Goal: Task Accomplishment & Management: Manage account settings

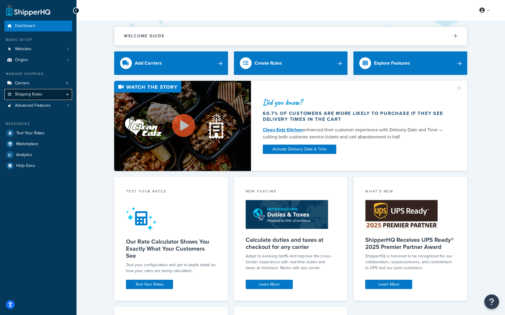
click at [47, 93] on link "Shipping Rules" at bounding box center [38, 94] width 68 height 11
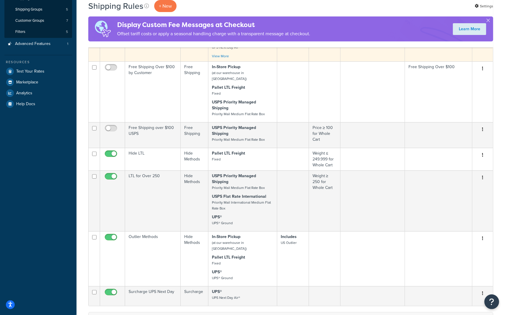
scroll to position [225, 0]
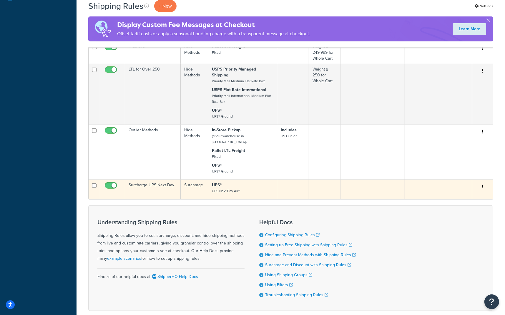
click at [232, 188] on small "UPS Next Day Air®" at bounding box center [226, 190] width 28 height 5
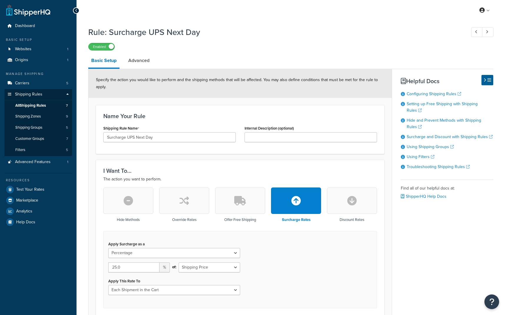
select select "PERCENTAGE"
drag, startPoint x: 151, startPoint y: 138, endPoint x: 130, endPoint y: 138, distance: 20.3
click at [130, 138] on input "Surcharge UPS Next Day" at bounding box center [169, 137] width 132 height 10
click at [158, 137] on input "Surcharge UPS Next Day" at bounding box center [169, 137] width 132 height 10
drag, startPoint x: 159, startPoint y: 138, endPoint x: 136, endPoint y: 138, distance: 23.2
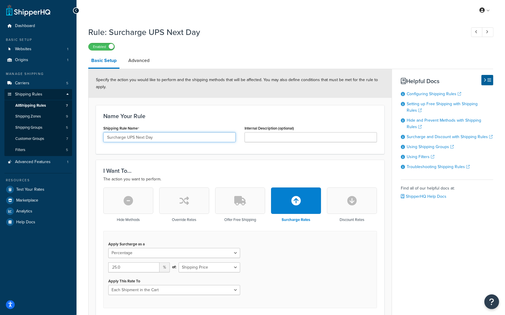
click at [136, 138] on input "Surcharge UPS Next Day" at bounding box center [169, 137] width 132 height 10
type input "Surcharge UPS Expedited"
click at [222, 171] on h3 "I Want To..." at bounding box center [239, 171] width 273 height 6
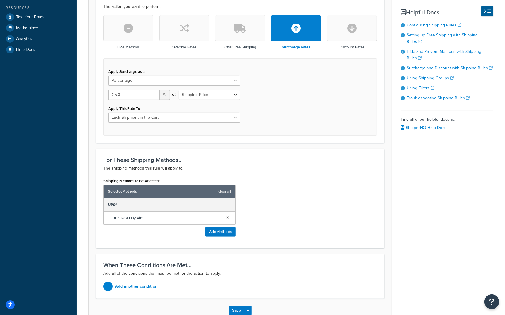
scroll to position [176, 0]
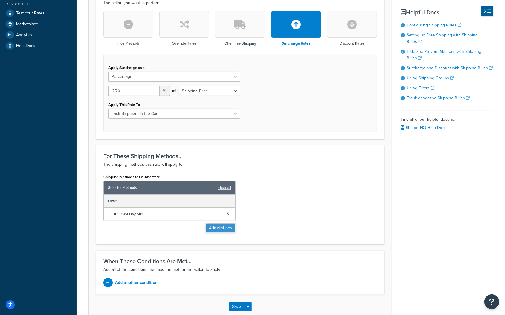
click at [219, 228] on button "Add Methods" at bounding box center [220, 227] width 30 height 9
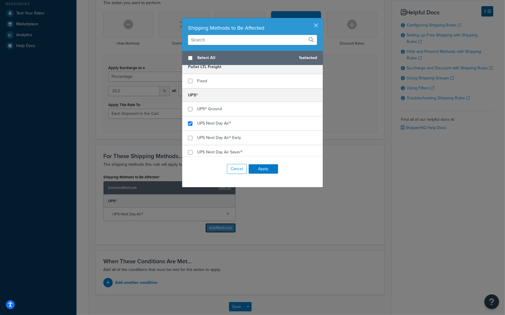
scroll to position [40, 0]
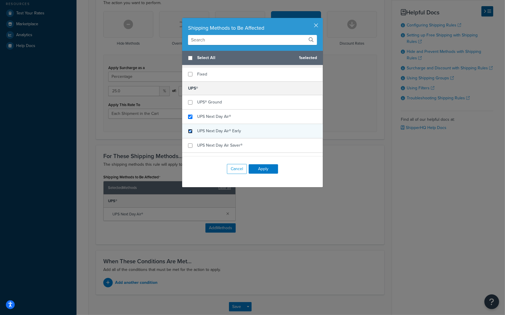
click at [191, 131] on input "checkbox" at bounding box center [190, 131] width 4 height 4
checkbox input "true"
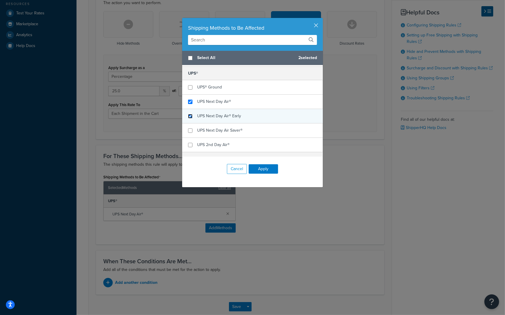
scroll to position [59, 0]
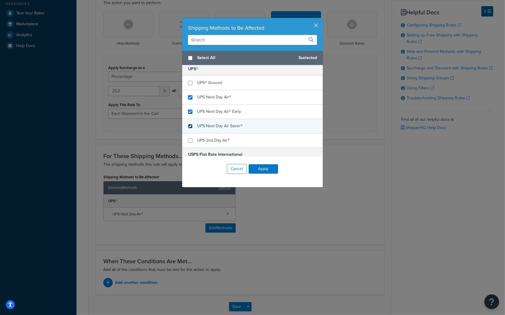
click at [190, 126] on input "checkbox" at bounding box center [190, 126] width 4 height 4
checkbox input "true"
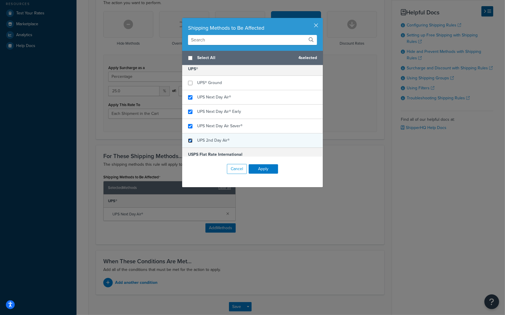
click at [190, 142] on input "checkbox" at bounding box center [190, 140] width 4 height 4
checkbox input "true"
click at [268, 171] on button "Apply" at bounding box center [262, 168] width 29 height 9
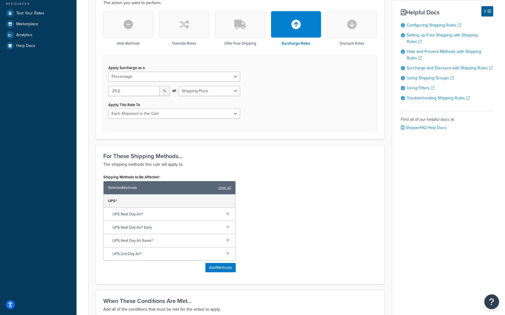
scroll to position [251, 0]
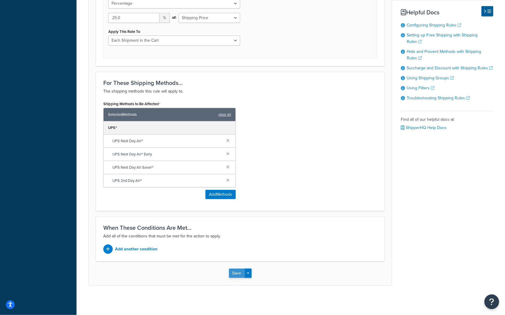
click at [239, 275] on button "Save" at bounding box center [237, 273] width 16 height 9
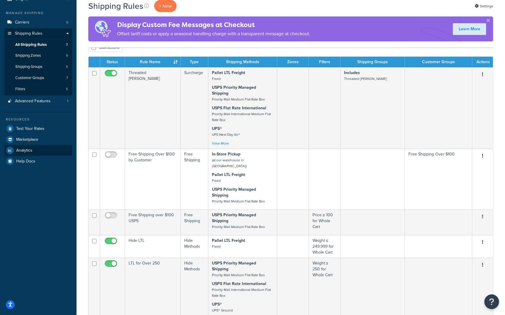
scroll to position [52, 0]
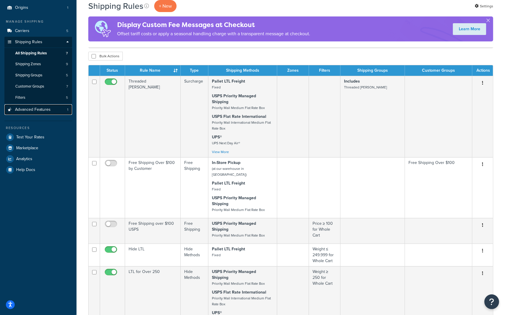
click at [31, 110] on span "Advanced Features" at bounding box center [33, 109] width 36 height 5
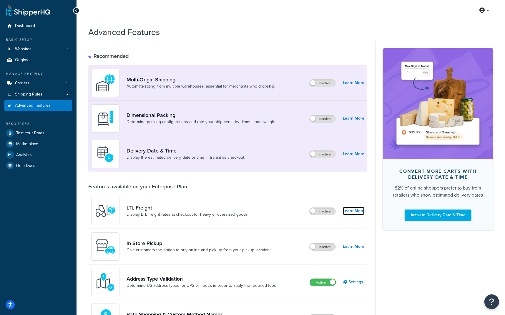
click at [355, 212] on link "Learn More" at bounding box center [353, 211] width 21 height 8
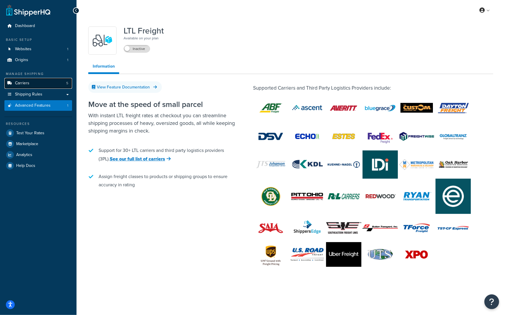
click at [27, 85] on span "Carriers" at bounding box center [22, 83] width 14 height 5
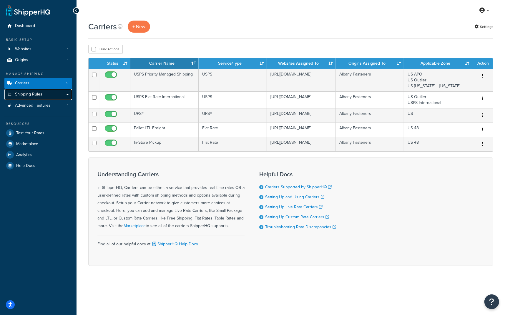
click at [29, 98] on link "Shipping Rules" at bounding box center [38, 94] width 68 height 11
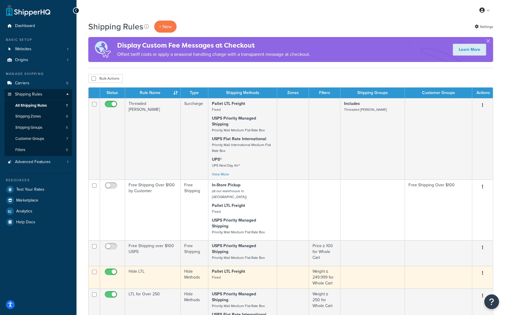
click at [141, 266] on td "Hide LTL" at bounding box center [153, 277] width 56 height 23
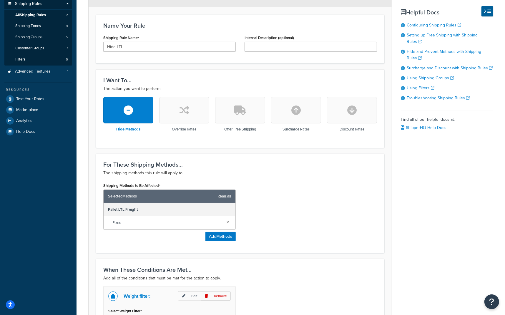
scroll to position [196, 0]
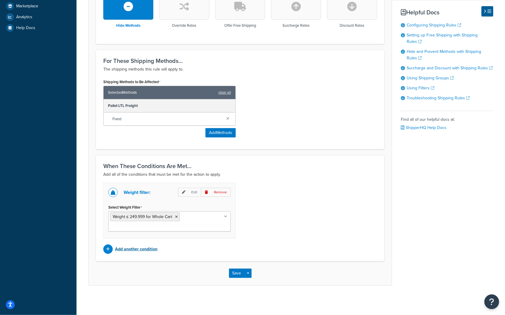
click at [147, 249] on p "Add another condition" at bounding box center [136, 249] width 42 height 8
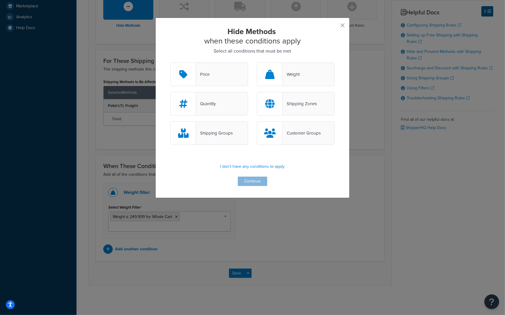
click at [202, 140] on div "Shipping Groups" at bounding box center [209, 133] width 78 height 24
click at [0, 0] on input "Shipping Groups" at bounding box center [0, 0] width 0 height 0
click at [249, 183] on button "Continue" at bounding box center [252, 181] width 29 height 9
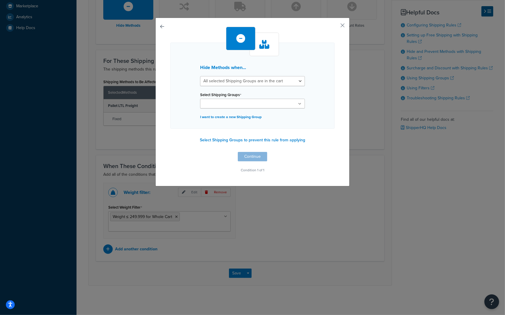
click at [240, 101] on input "Select Shipping Groups" at bounding box center [228, 104] width 52 height 6
click at [345, 24] on div "Hide Methods when... All selected Shipping Groups are in the cart Any selected …" at bounding box center [252, 102] width 194 height 169
click at [345, 27] on div "Hide Methods when... All selected Shipping Groups are in the cart Any selected …" at bounding box center [252, 102] width 194 height 169
click at [334, 27] on button "button" at bounding box center [333, 27] width 1 height 1
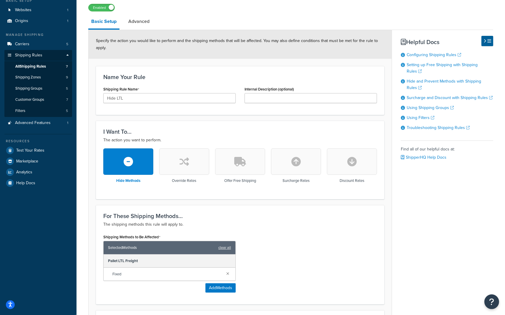
scroll to position [38, 0]
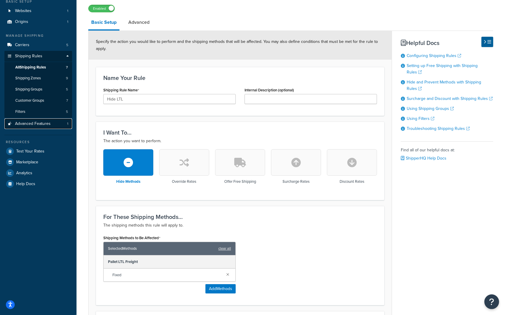
click at [29, 125] on span "Advanced Features" at bounding box center [33, 123] width 36 height 5
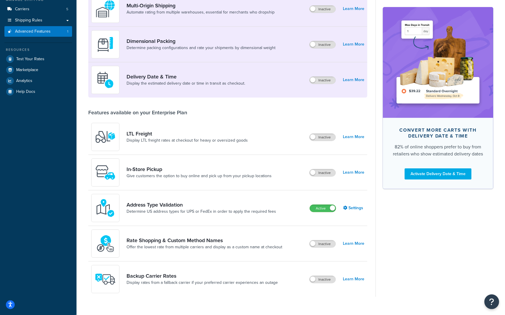
scroll to position [79, 0]
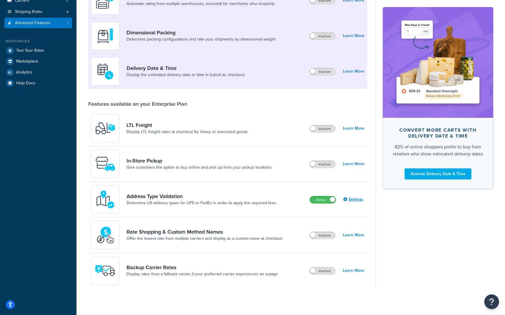
click at [351, 204] on div "Address Type Validation Determine US address types for UPS or FedEx in order to…" at bounding box center [227, 200] width 279 height 36
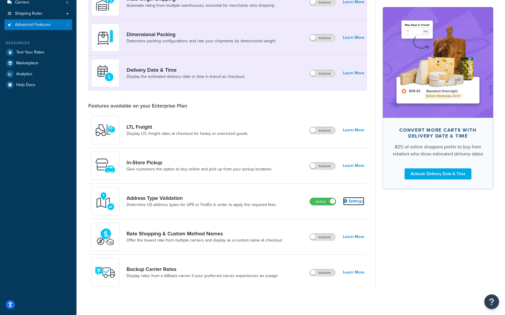
click at [355, 200] on link "Settings" at bounding box center [353, 201] width 21 height 8
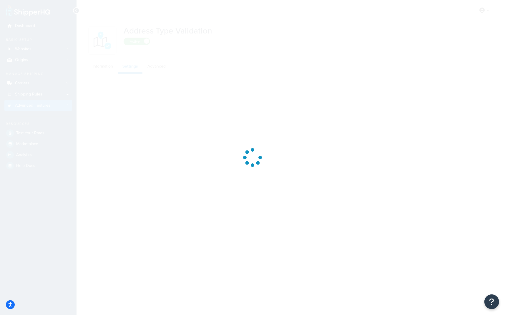
select select "165323"
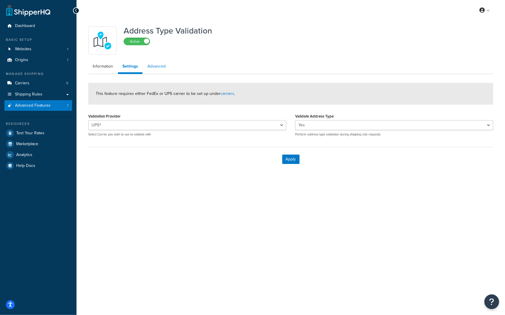
click at [161, 67] on link "Advanced" at bounding box center [156, 67] width 27 height 12
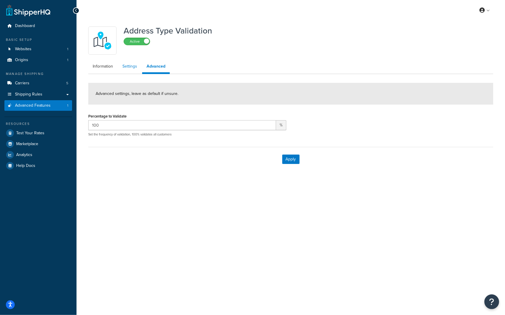
click at [129, 67] on link "Settings" at bounding box center [130, 67] width 24 height 12
select select "165323"
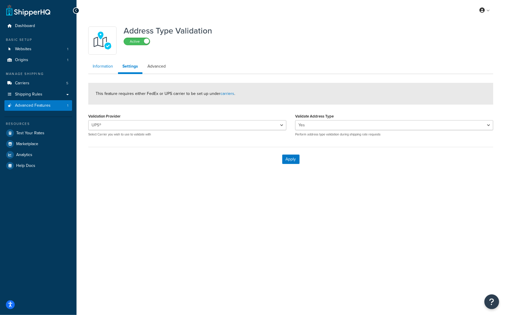
click at [101, 69] on link "Information" at bounding box center [102, 67] width 29 height 12
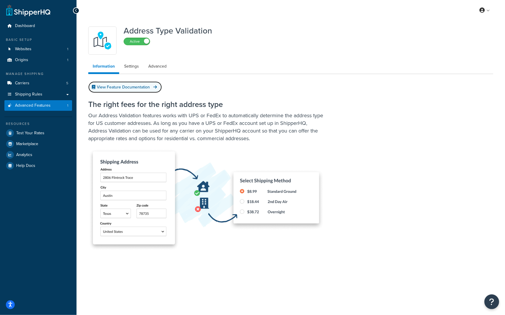
click at [125, 87] on link "View Feature Documentation" at bounding box center [125, 86] width 74 height 11
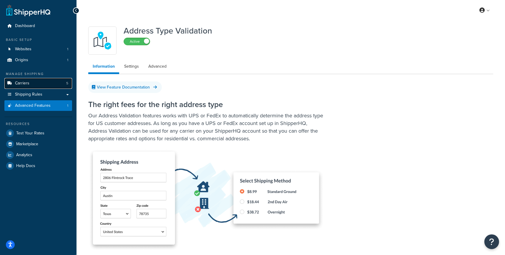
click at [42, 88] on link "Carriers 5" at bounding box center [38, 83] width 68 height 11
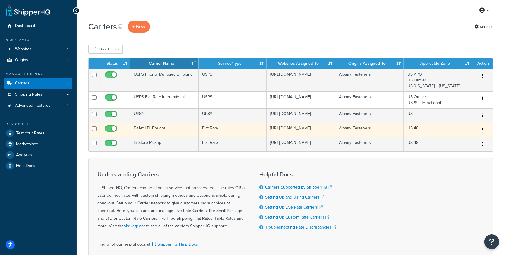
click at [482, 135] on button "button" at bounding box center [482, 129] width 8 height 9
click at [471, 141] on link "Edit" at bounding box center [458, 144] width 46 height 12
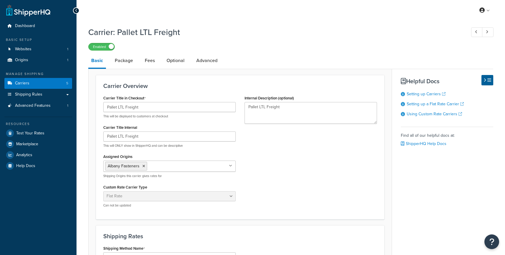
select select "flat"
click at [208, 62] on link "Advanced" at bounding box center [206, 60] width 27 height 14
select select "false"
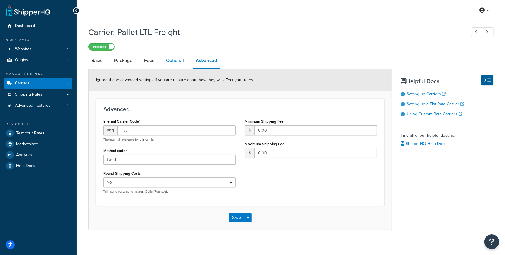
scroll to position [1, 0]
click at [183, 59] on link "Optional" at bounding box center [175, 60] width 24 height 14
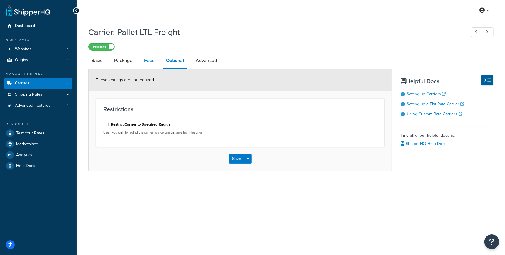
click at [148, 60] on link "Fees" at bounding box center [149, 61] width 16 height 14
select select "AFTER"
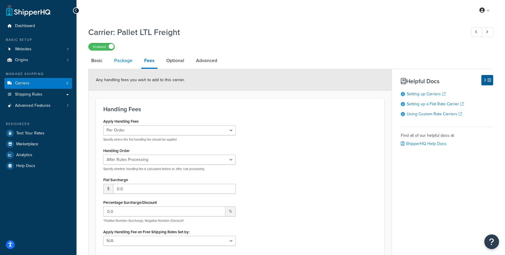
click at [125, 65] on link "Package" at bounding box center [123, 61] width 24 height 14
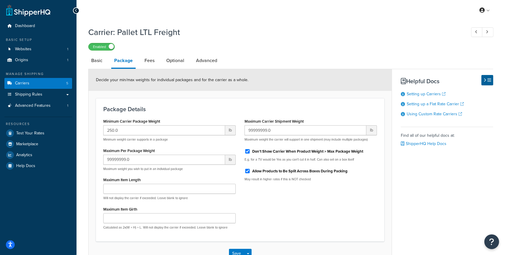
scroll to position [40, 0]
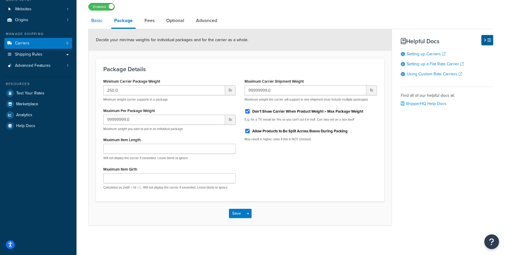
click at [100, 20] on link "Basic" at bounding box center [96, 21] width 17 height 14
select select "flat"
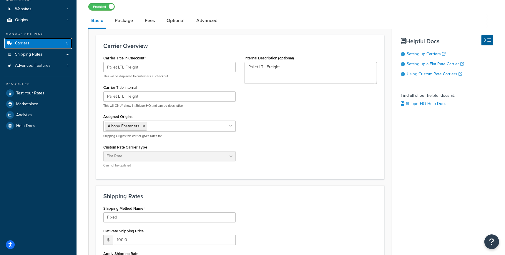
click at [43, 46] on link "Carriers 5" at bounding box center [38, 43] width 68 height 11
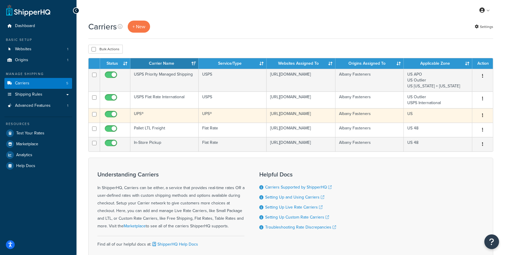
click at [481, 114] on button "button" at bounding box center [482, 115] width 8 height 9
click at [463, 123] on link "Edit" at bounding box center [458, 127] width 46 height 12
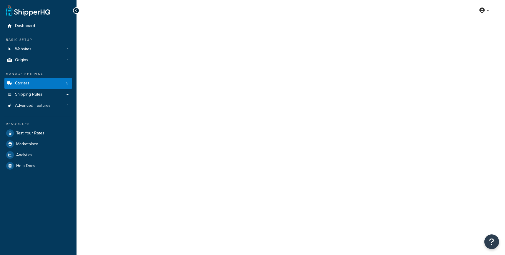
select select "ups"
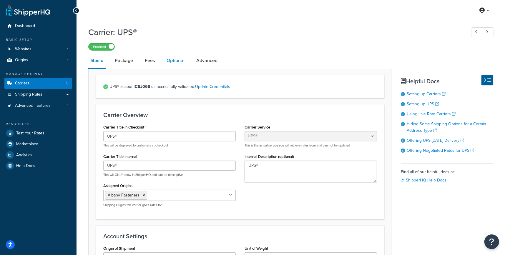
click at [175, 61] on link "Optional" at bounding box center [175, 61] width 24 height 14
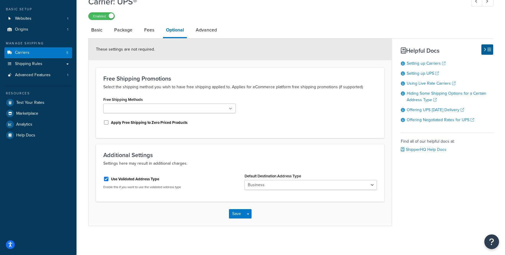
scroll to position [30, 0]
click at [308, 186] on select "Business Residential" at bounding box center [310, 185] width 132 height 10
click at [154, 25] on link "Fees" at bounding box center [149, 30] width 16 height 14
select select "AFTER"
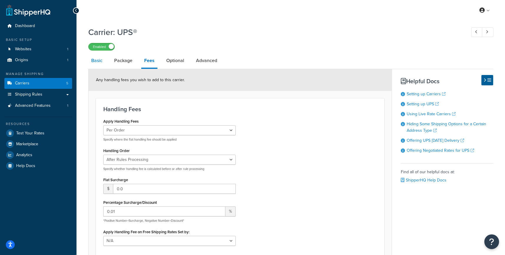
drag, startPoint x: 128, startPoint y: 59, endPoint x: 101, endPoint y: 62, distance: 27.5
click at [128, 59] on link "Package" at bounding box center [123, 61] width 24 height 14
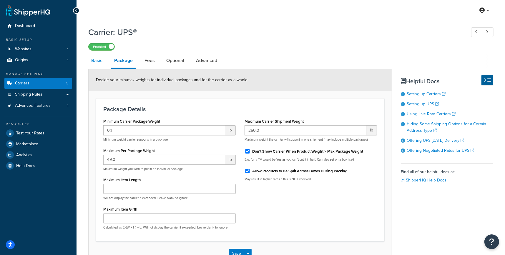
click at [101, 62] on link "Basic" at bounding box center [96, 61] width 17 height 14
select select "ups"
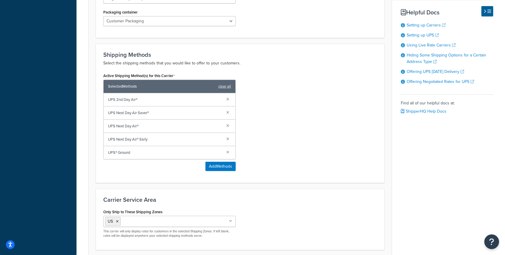
scroll to position [357, 0]
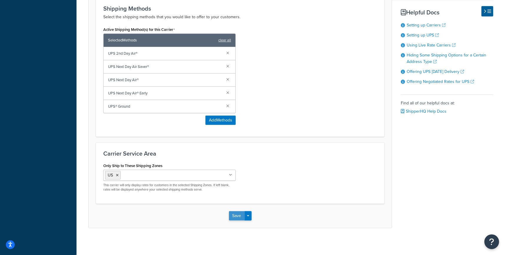
click at [234, 217] on button "Save" at bounding box center [237, 215] width 16 height 9
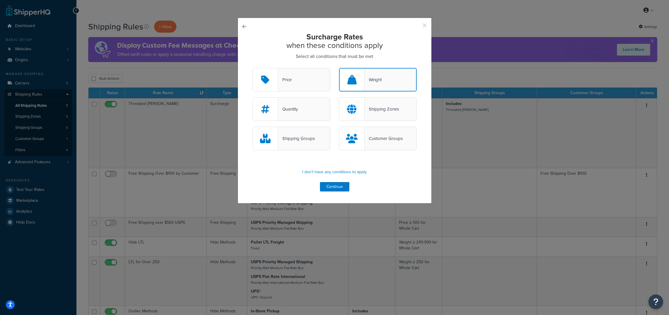
click at [417, 27] on button "button" at bounding box center [415, 27] width 1 height 1
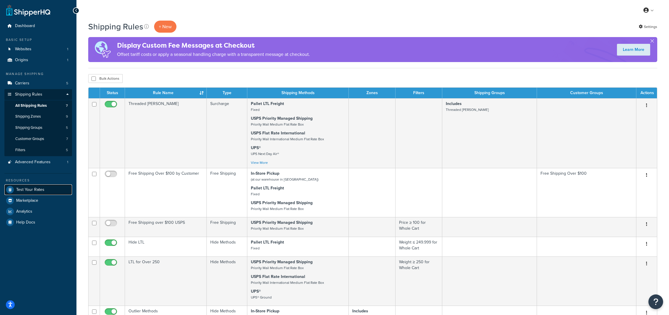
click at [39, 193] on link "Test Your Rates" at bounding box center [38, 189] width 68 height 11
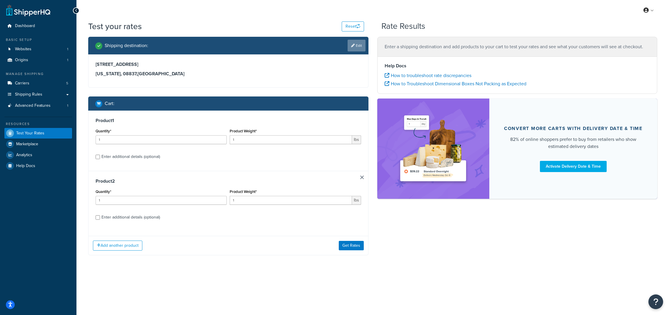
click at [361, 46] on link "Edit" at bounding box center [357, 46] width 18 height 12
select select "NJ"
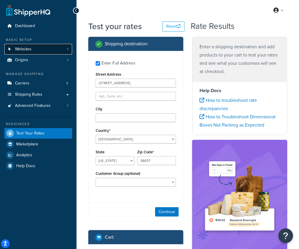
click at [23, 52] on link "Websites 1" at bounding box center [38, 49] width 68 height 11
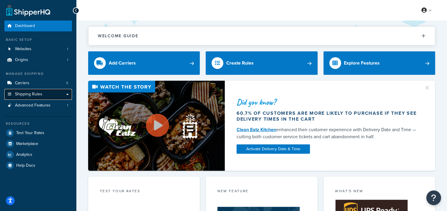
click at [49, 92] on link "Shipping Rules" at bounding box center [38, 94] width 68 height 11
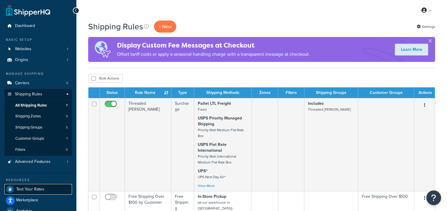
click at [21, 194] on link "Test Your Rates" at bounding box center [38, 189] width 68 height 11
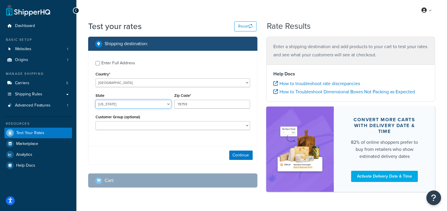
click at [111, 107] on select "[US_STATE] [US_STATE] [US_STATE] [US_STATE] [US_STATE] Armed Forces Americas Ar…" at bounding box center [134, 104] width 76 height 9
select select "NJ"
click at [96, 100] on select "[US_STATE] [US_STATE] [US_STATE] [US_STATE] [US_STATE] Armed Forces Americas Ar…" at bounding box center [134, 104] width 76 height 9
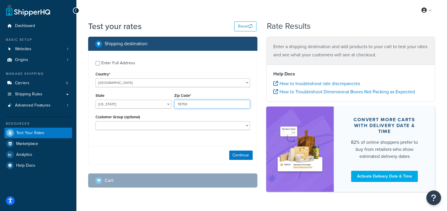
click at [179, 104] on input "78759" at bounding box center [212, 104] width 76 height 9
type input "07071"
click at [167, 151] on div "Continue" at bounding box center [173, 155] width 169 height 19
click at [242, 155] on button "Continue" at bounding box center [241, 155] width 24 height 9
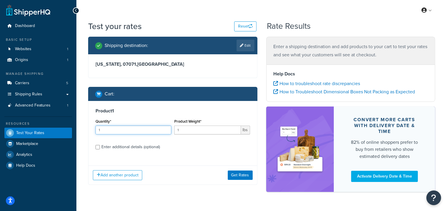
drag, startPoint x: 122, startPoint y: 130, endPoint x: 73, endPoint y: 126, distance: 49.2
click at [73, 126] on div "Dashboard Basic Setup Websites 1 Origins 1 Manage Shipping Carriers 5 Shipping …" at bounding box center [223, 114] width 447 height 228
type input "25"
drag, startPoint x: 184, startPoint y: 131, endPoint x: 168, endPoint y: 131, distance: 16.8
click at [168, 131] on div "Quantity* 25 Product Weight* 1 lbs" at bounding box center [173, 128] width 158 height 21
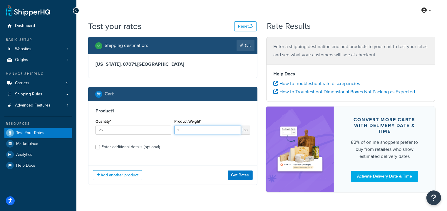
paste input "0.001474"
type input "0.001474"
click at [210, 163] on div "Product 1 Quantity* 25 Product Weight* 0.001474 lbs Enter additional details (o…" at bounding box center [172, 143] width 169 height 84
click at [245, 176] on button "Get Rates" at bounding box center [240, 175] width 25 height 9
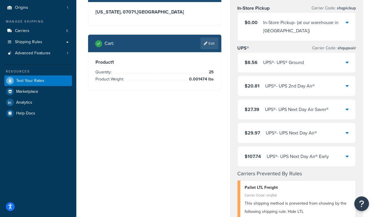
scroll to position [53, 0]
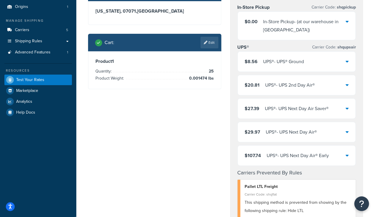
click at [275, 61] on div "UPS® - UPS® Ground" at bounding box center [284, 62] width 41 height 8
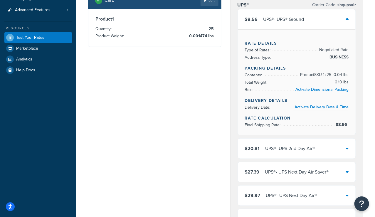
scroll to position [97, 0]
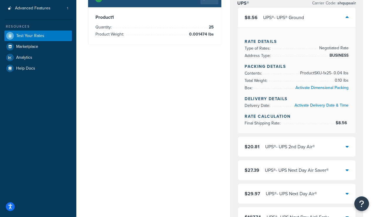
click at [300, 147] on div "UPS® - UPS 2nd Day Air®" at bounding box center [291, 147] width 50 height 8
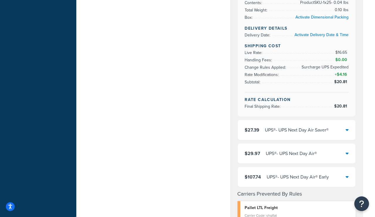
scroll to position [195, 0]
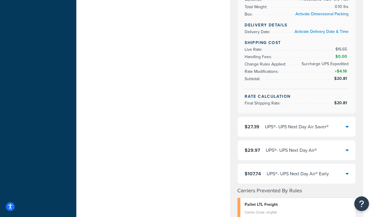
click at [292, 133] on div "$27.39 UPS® - UPS Next Day Air Saver®" at bounding box center [297, 127] width 118 height 20
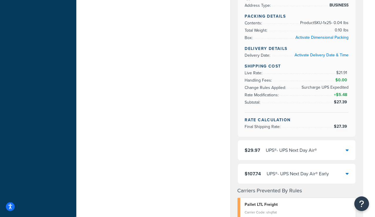
click at [261, 153] on div "$29.97 UPS® - UPS Next Day Air®" at bounding box center [281, 150] width 72 height 8
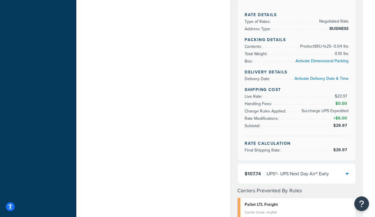
click at [296, 174] on div "UPS® - UPS Next Day Air® Early" at bounding box center [298, 174] width 62 height 8
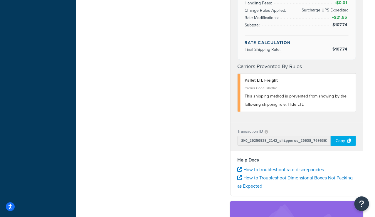
scroll to position [0, 0]
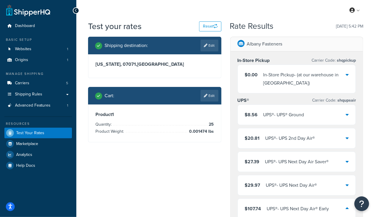
click at [301, 114] on div "UPS® - UPS® Ground" at bounding box center [284, 115] width 41 height 8
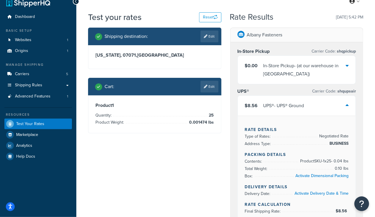
scroll to position [10, 0]
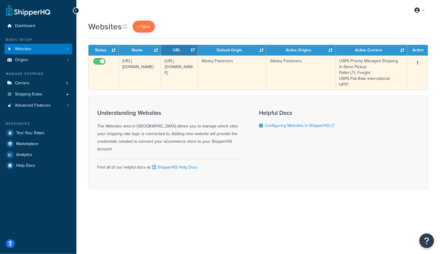
click at [298, 61] on button "button" at bounding box center [418, 62] width 8 height 9
click at [298, 77] on link "Edit" at bounding box center [394, 74] width 46 height 12
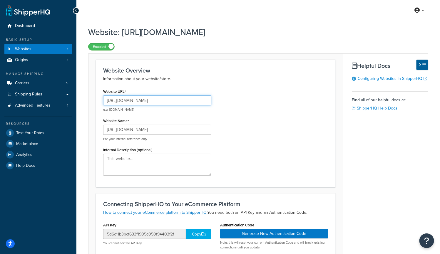
drag, startPoint x: 203, startPoint y: 101, endPoint x: 104, endPoint y: 96, distance: 99.0
click at [104, 96] on input "[URL][DOMAIN_NAME]" at bounding box center [157, 101] width 108 height 10
type input "albanycountyfasteners.com"
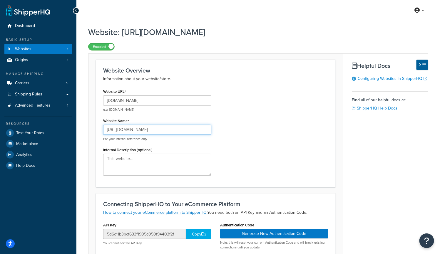
drag, startPoint x: 197, startPoint y: 129, endPoint x: 84, endPoint y: 129, distance: 113.2
click at [84, 129] on div "Website: https://fd6mo7tean5b4-main-bvxea6i.us-2.tst.site Enabled Website Overv…" at bounding box center [258, 201] width 364 height 354
paste input "www.albanycountyfasteners.com/"
type input "https://www.albanycountyfasteners.com/"
drag, startPoint x: 174, startPoint y: 101, endPoint x: 96, endPoint y: 102, distance: 78.5
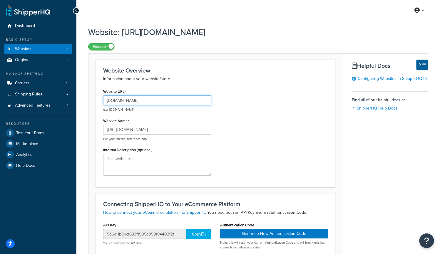
click at [96, 102] on div "Website Overview Information about your website/store. Website URL albanycounty…" at bounding box center [216, 124] width 240 height 128
paste input "https://www.albanycountyfasteners.com/"
type input "https://www.albanycountyfasteners.com/"
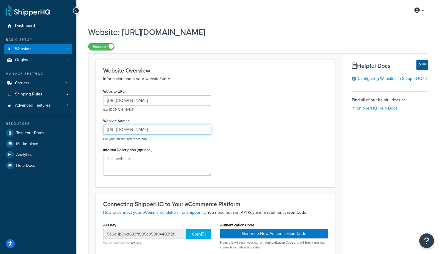
drag, startPoint x: 198, startPoint y: 131, endPoint x: 88, endPoint y: 130, distance: 110.3
click at [88, 130] on div "Website Overview Information about your website/store. Website URL https://www.…" at bounding box center [215, 209] width 255 height 310
type input "Albany County Fasteners"
click at [245, 121] on div "Website URL https://www.albanycountyfasteners.com/ e.g. mywebsite.com Website N…" at bounding box center [216, 133] width 234 height 93
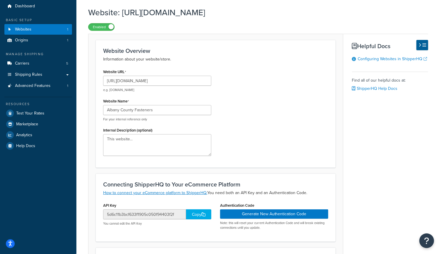
scroll to position [16, 0]
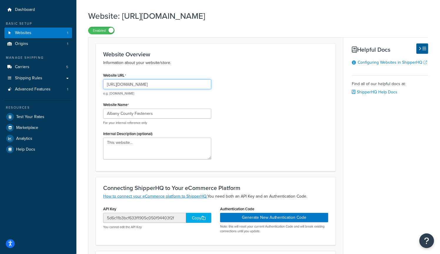
drag, startPoint x: 129, startPoint y: 86, endPoint x: 120, endPoint y: 87, distance: 9.5
click at [120, 87] on input "[URL][DOMAIN_NAME]" at bounding box center [157, 84] width 108 height 10
type input "https://albanycountyfasteners.com/"
click at [264, 88] on div "Website URL https://albanycountyfasteners.com/ e.g. mywebsite.com Website Name …" at bounding box center [216, 117] width 234 height 93
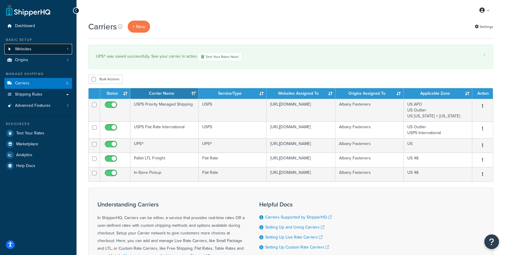
click at [31, 51] on span "Websites" at bounding box center [23, 49] width 16 height 5
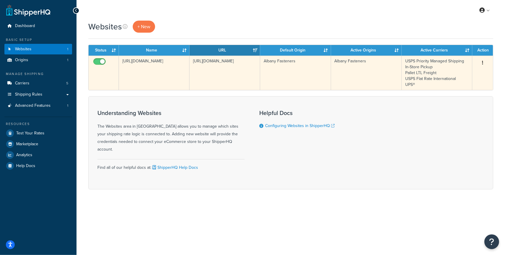
click at [483, 64] on icon "button" at bounding box center [482, 63] width 1 height 4
click at [458, 74] on link "Edit" at bounding box center [458, 74] width 46 height 12
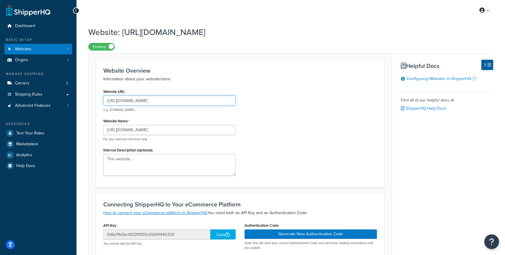
click at [203, 103] on input "https://fd6mo7tean5b4-main-bvxea6i.us-2.tst.site" at bounding box center [169, 101] width 132 height 10
drag, startPoint x: 203, startPoint y: 104, endPoint x: 101, endPoint y: 103, distance: 101.7
click at [101, 103] on div "Website URL https://fd6mo7tean5b4-main-bvxea6i.us-2.tst.site e.g. mywebsite.com…" at bounding box center [169, 133] width 141 height 93
paste input "albanycountyfasteners.com"
click at [106, 102] on input "albanycountyfasteners.com" at bounding box center [169, 101] width 132 height 10
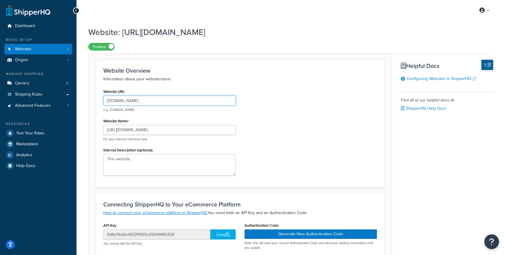
type input "albanycountyfasteners.com"
drag, startPoint x: 217, startPoint y: 129, endPoint x: 81, endPoint y: 131, distance: 136.2
click at [81, 131] on div "Website: https://fd6mo7tean5b4-main-bvxea6i.us-2.tst.site Enabled Website Overv…" at bounding box center [290, 201] width 428 height 354
type input "Albany County [DOMAIN_NAME]"
click at [107, 101] on input "albanycountyfasteners.com" at bounding box center [169, 101] width 132 height 10
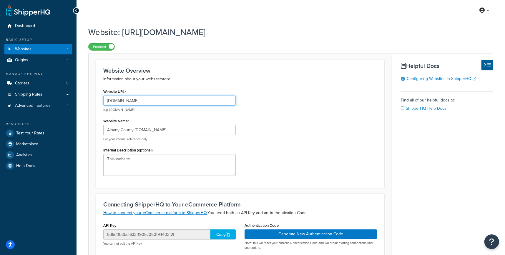
drag, startPoint x: 165, startPoint y: 100, endPoint x: 81, endPoint y: 99, distance: 84.7
click at [81, 99] on div "Website: https://fd6mo7tean5b4-main-bvxea6i.us-2.tst.site Enabled Website Overv…" at bounding box center [290, 201] width 428 height 354
paste input "https://www.albanycountyfasteners.com/"
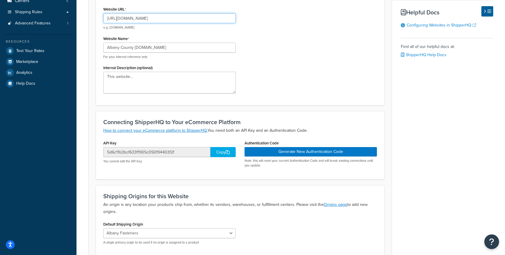
scroll to position [124, 0]
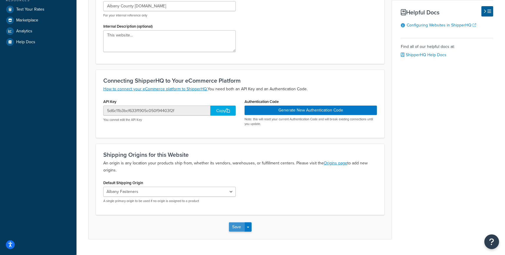
type input "https://www.albanycountyfasteners.com/"
click at [237, 228] on button "Save" at bounding box center [237, 226] width 16 height 9
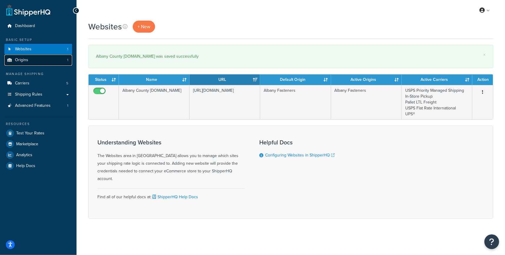
click at [16, 62] on span "Origins" at bounding box center [21, 60] width 13 height 5
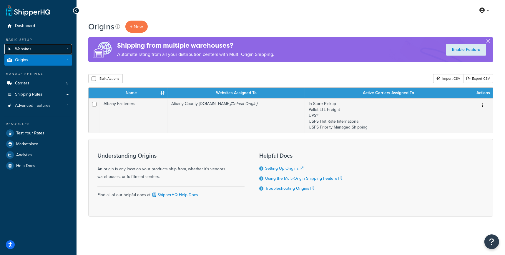
click at [23, 51] on span "Websites" at bounding box center [23, 49] width 16 height 5
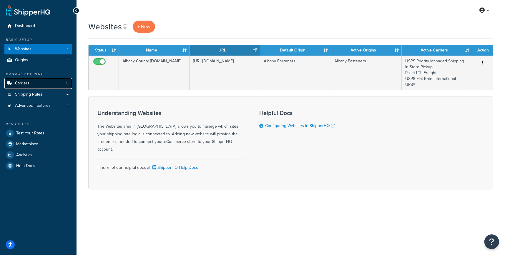
click at [22, 84] on span "Carriers" at bounding box center [22, 83] width 14 height 5
